Goal: Navigation & Orientation: Find specific page/section

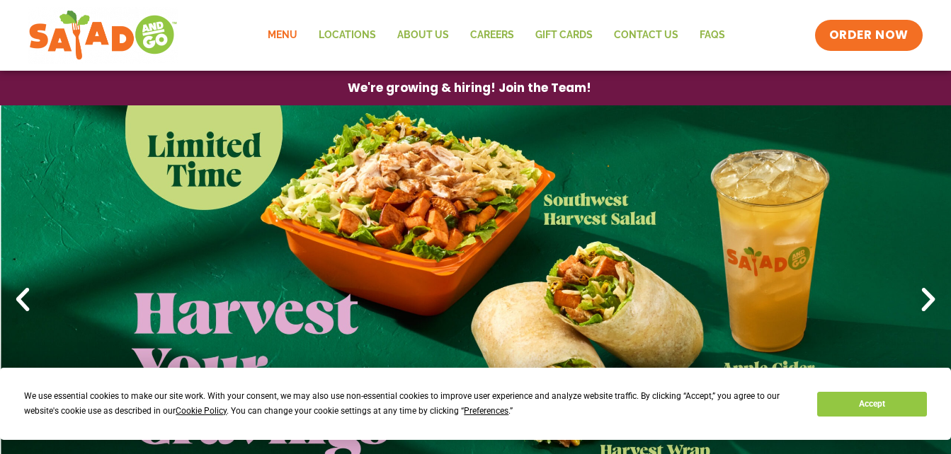
click at [287, 23] on link "Menu" at bounding box center [282, 35] width 51 height 33
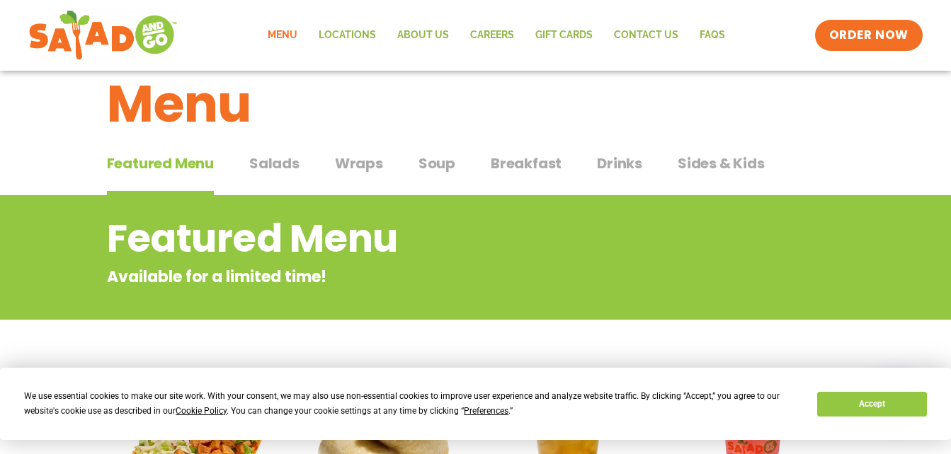
scroll to position [13, 0]
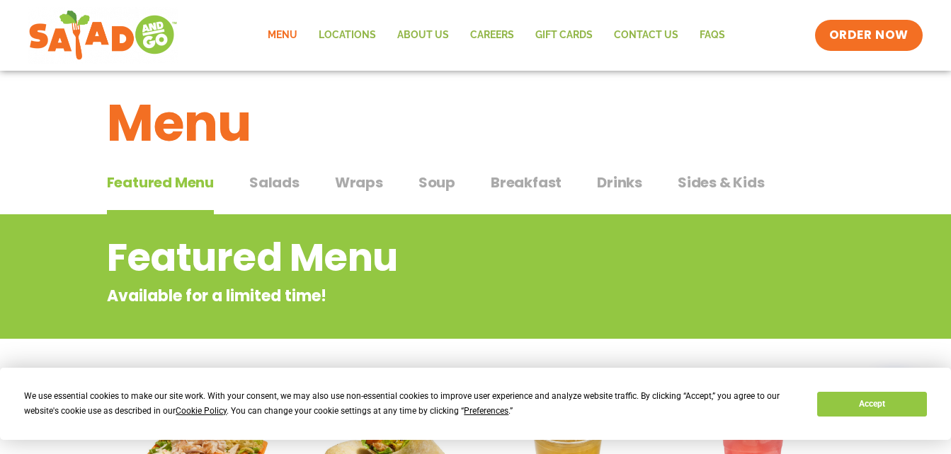
click at [252, 188] on span "Salads" at bounding box center [274, 182] width 50 height 21
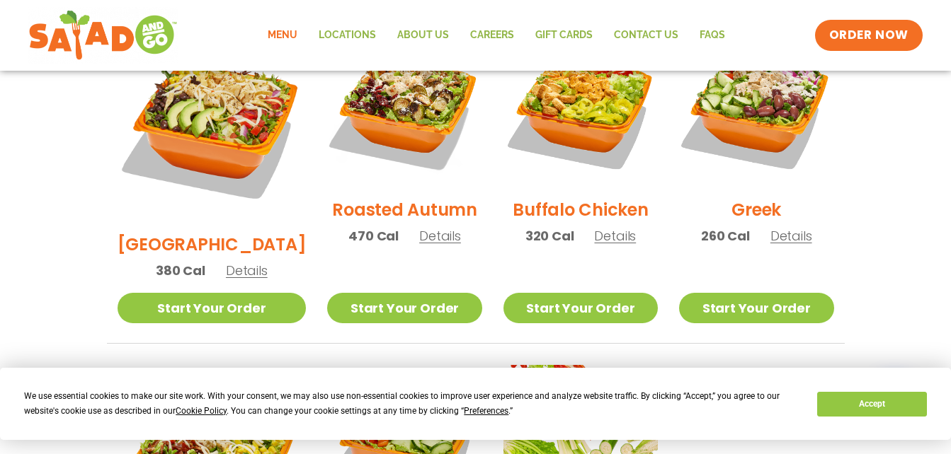
scroll to position [815, 0]
